Goal: Entertainment & Leisure: Browse casually

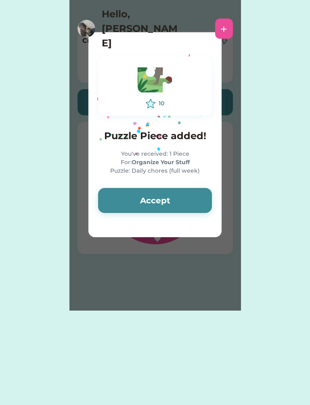
click at [178, 197] on button "Accept" at bounding box center [155, 200] width 114 height 25
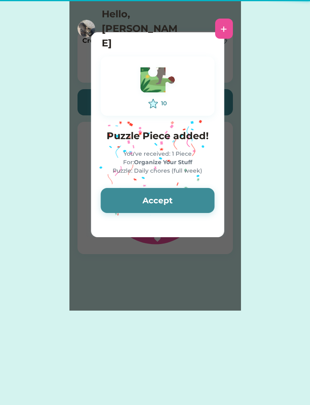
click at [183, 206] on button "Accept" at bounding box center [157, 200] width 114 height 25
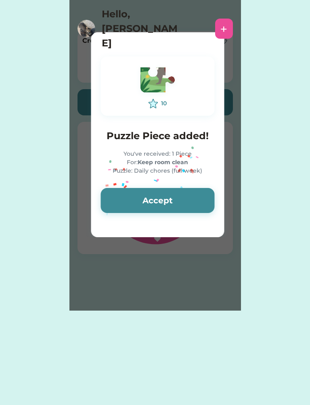
click at [181, 205] on button "Accept" at bounding box center [157, 200] width 114 height 25
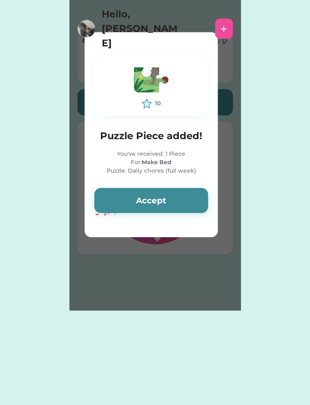
click at [185, 200] on button "Accept" at bounding box center [151, 200] width 114 height 25
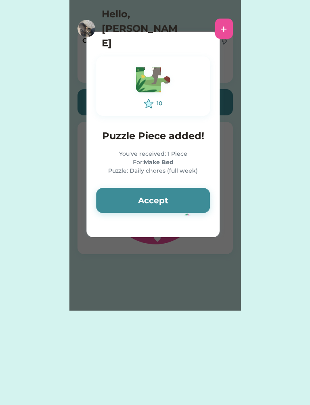
click at [186, 198] on button "Accept" at bounding box center [153, 200] width 114 height 25
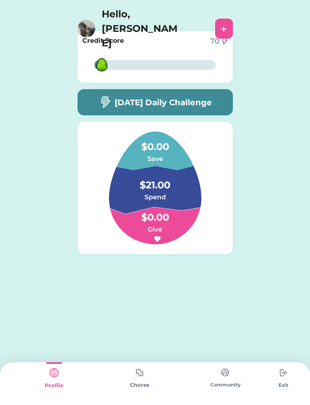
click at [209, 104] on h5 "[DATE] Daily Challenge" at bounding box center [163, 102] width 97 height 12
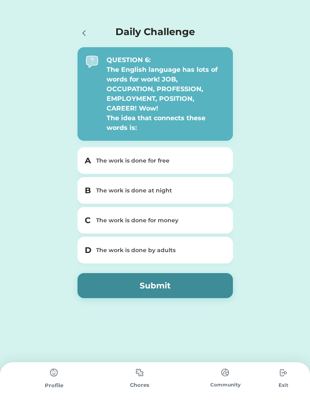
click at [200, 247] on div "The work is done by adults" at bounding box center [160, 250] width 128 height 8
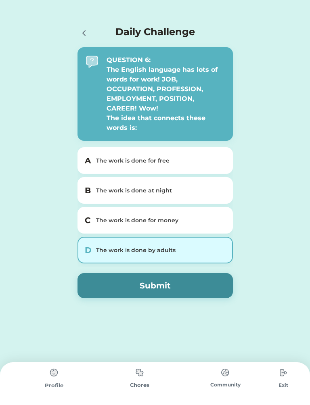
click at [197, 214] on div "C The work is done for money" at bounding box center [154, 220] width 155 height 27
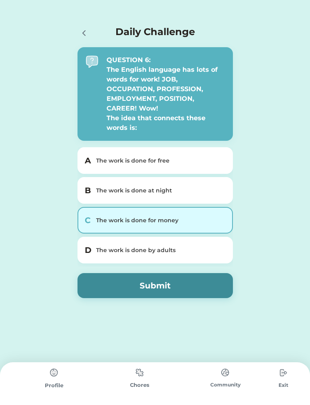
click at [188, 282] on button "Submit" at bounding box center [154, 285] width 155 height 25
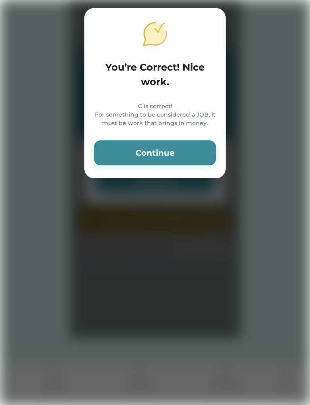
click at [194, 160] on button "Continue" at bounding box center [155, 152] width 122 height 25
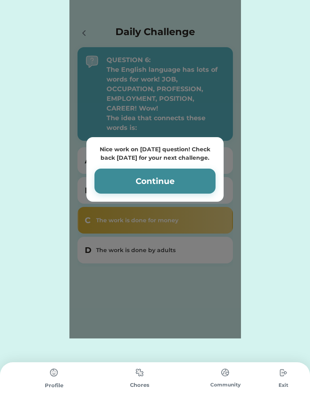
click at [194, 183] on button "Continue" at bounding box center [154, 181] width 121 height 25
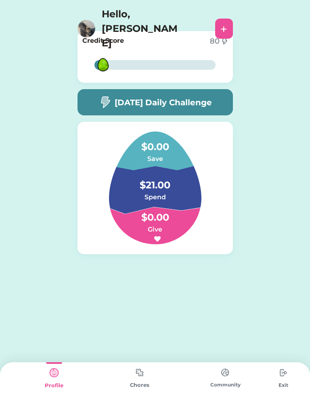
click at [220, 19] on div "+" at bounding box center [224, 29] width 18 height 20
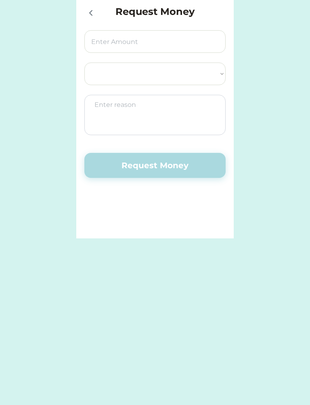
select select ""PLACEHOLDER_1427118222253""
click at [88, 8] on div at bounding box center [90, 12] width 12 height 12
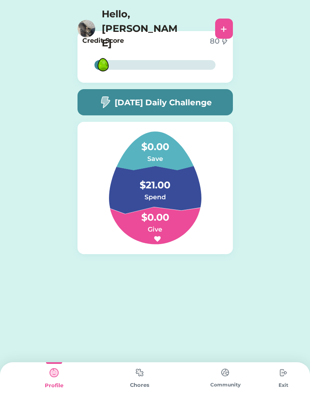
click at [146, 372] on img at bounding box center [139, 372] width 16 height 16
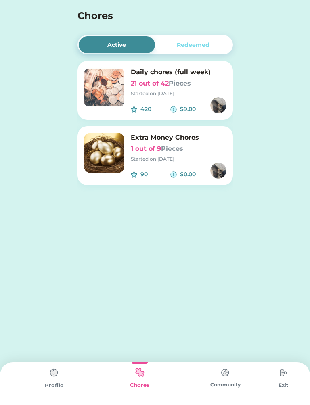
click at [98, 80] on img at bounding box center [104, 87] width 40 height 40
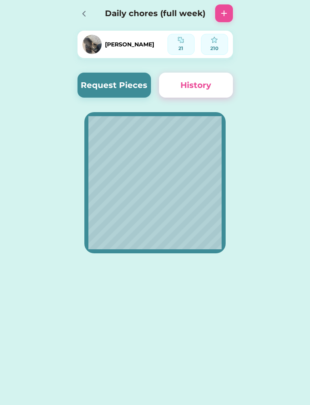
click at [85, 14] on icon at bounding box center [84, 14] width 10 height 10
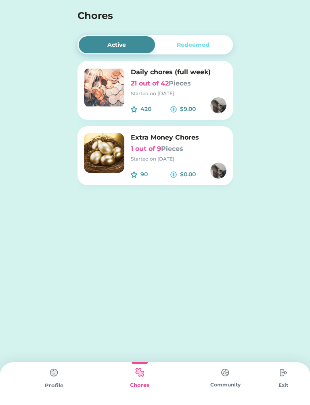
click at [123, 88] on img at bounding box center [104, 87] width 40 height 40
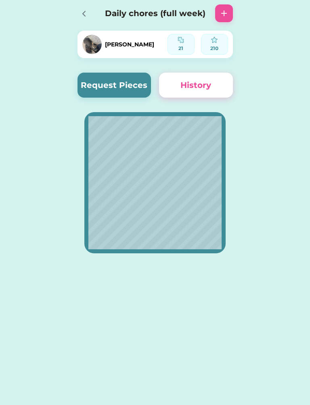
click at [74, 14] on div "Daily chores (full week)" at bounding box center [154, 13] width 171 height 26
click at [87, 17] on icon at bounding box center [84, 14] width 10 height 10
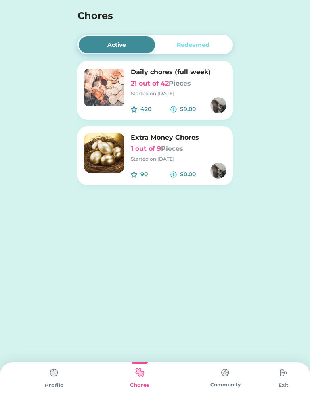
click at [96, 151] on img at bounding box center [104, 153] width 40 height 40
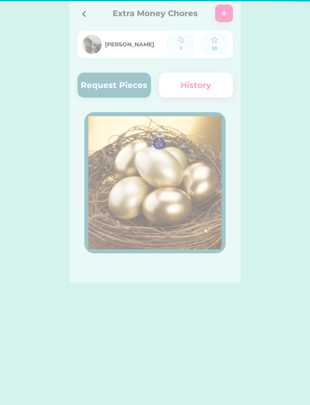
click at [107, 162] on div at bounding box center [154, 141] width 171 height 282
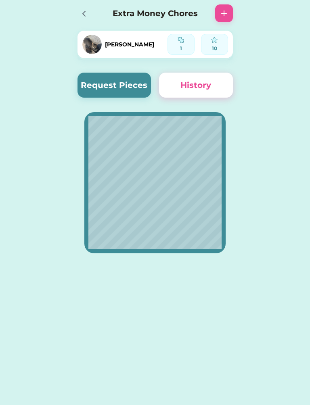
click at [207, 92] on button "History" at bounding box center [196, 85] width 74 height 25
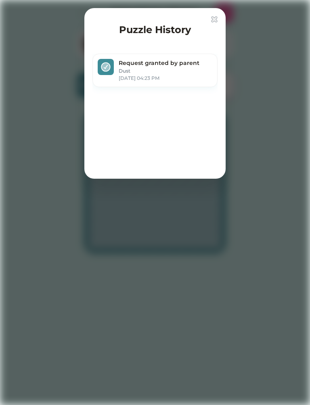
click at [216, 19] on img at bounding box center [214, 19] width 6 height 6
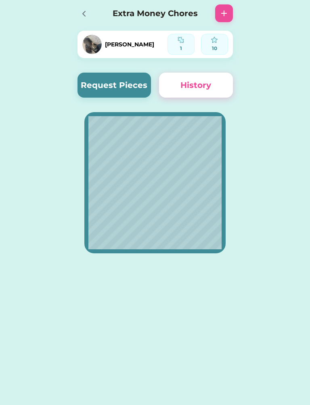
click at [143, 84] on button "Request Pieces" at bounding box center [114, 85] width 74 height 25
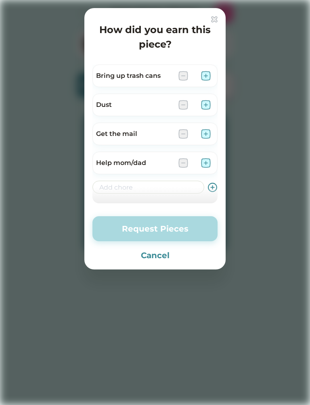
click at [217, 18] on img at bounding box center [214, 19] width 6 height 6
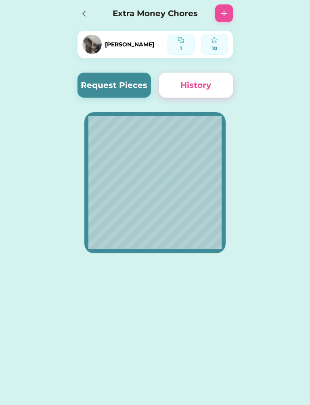
click at [91, 10] on div at bounding box center [86, 13] width 18 height 18
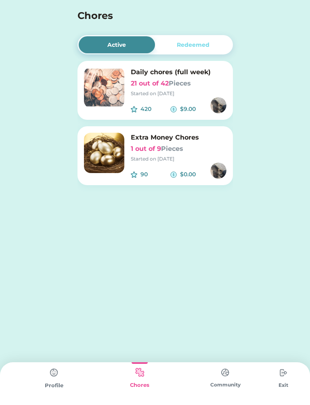
click at [52, 379] on img at bounding box center [54, 372] width 16 height 16
